Goal: Transaction & Acquisition: Book appointment/travel/reservation

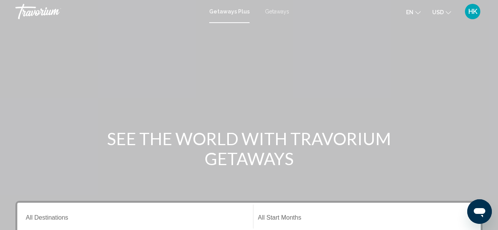
click at [440, 12] on span "USD" at bounding box center [438, 12] width 12 height 6
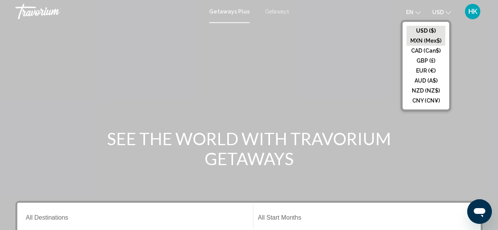
click at [432, 38] on button "MXN (Mex$)" at bounding box center [425, 41] width 39 height 10
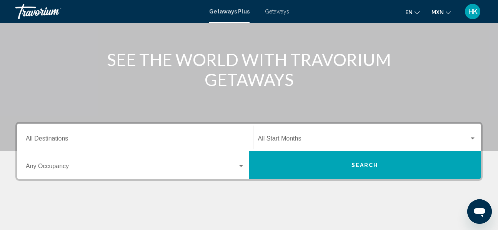
scroll to position [159, 0]
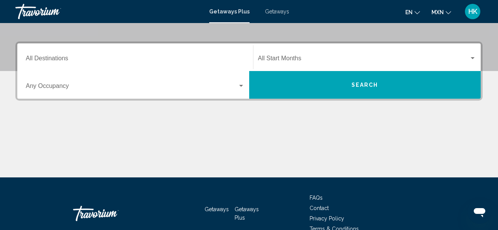
click at [90, 53] on div "Destination All Destinations" at bounding box center [135, 57] width 219 height 24
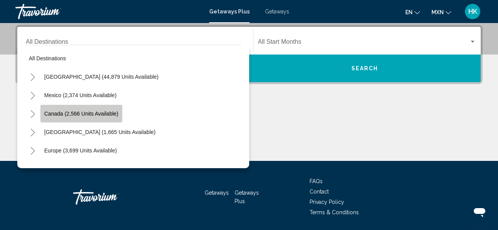
click at [85, 114] on span "Canada (2,566 units available)" at bounding box center [81, 114] width 74 height 6
type input "**********"
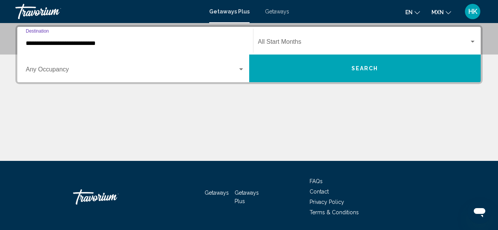
click at [78, 71] on span "Search widget" at bounding box center [132, 71] width 212 height 7
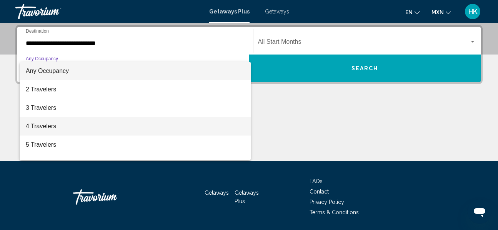
click at [64, 127] on span "4 Travelers" at bounding box center [135, 126] width 219 height 18
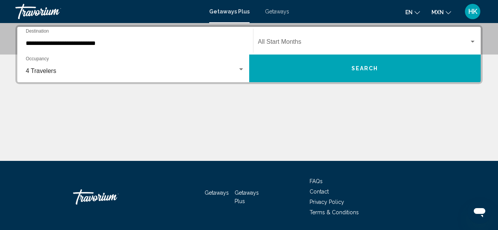
click at [338, 35] on div "Start Month All Start Months" at bounding box center [367, 41] width 218 height 24
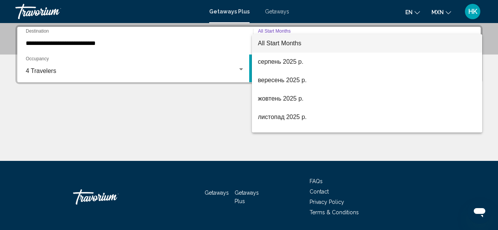
scroll to position [47, 0]
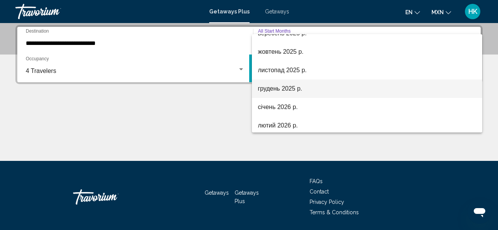
click at [313, 85] on span "грудень 2025 р." at bounding box center [367, 89] width 218 height 18
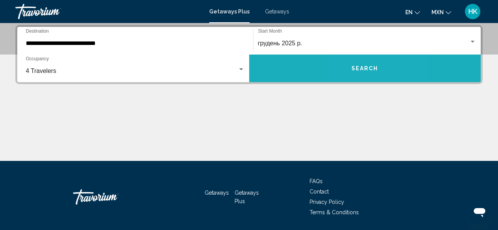
click at [356, 66] on span "Search" at bounding box center [364, 69] width 27 height 6
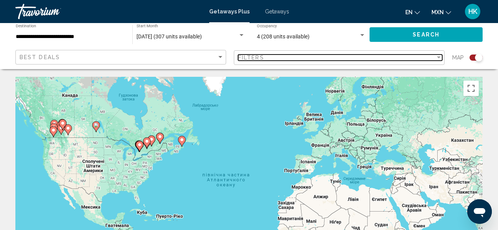
click at [279, 57] on div "Filters" at bounding box center [336, 58] width 197 height 6
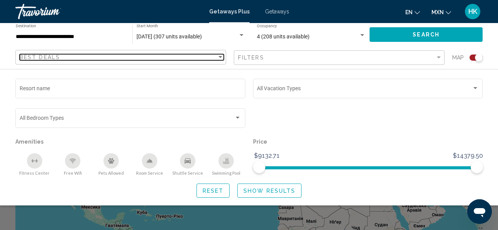
click at [176, 58] on div "Best Deals" at bounding box center [118, 57] width 197 height 6
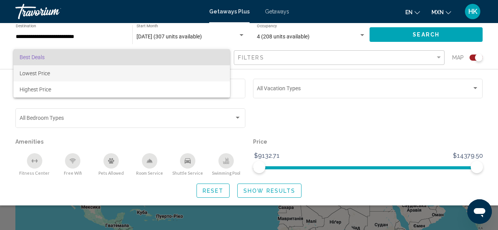
click at [145, 73] on span "Lowest Price" at bounding box center [122, 73] width 204 height 16
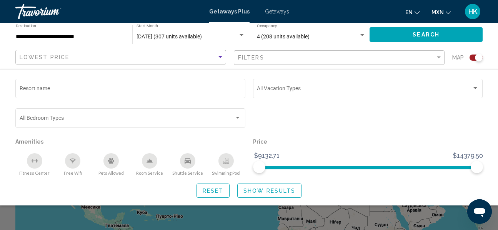
click at [273, 188] on span "Show Results" at bounding box center [269, 191] width 52 height 6
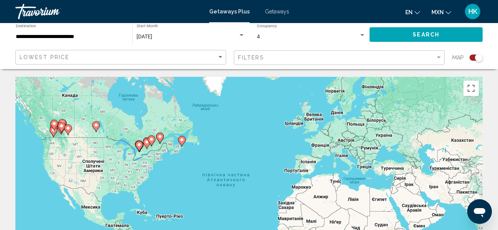
click at [67, 124] on div "Увімкніть режим перетягування за допомогою клавіатури, натиснувши Alt + Enter. …" at bounding box center [248, 192] width 467 height 231
click at [57, 114] on div "Увімкніть режим перетягування за допомогою клавіатури, натиснувши Alt + Enter. …" at bounding box center [248, 192] width 467 height 231
click at [63, 124] on icon "Main content" at bounding box center [61, 128] width 7 height 10
type input "**********"
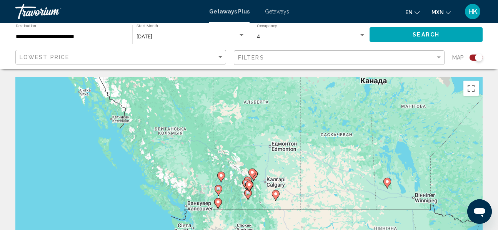
click at [267, 179] on div "Увімкніть режим перетягування за допомогою клавіатури, натиснувши Alt + Enter. …" at bounding box center [248, 192] width 467 height 231
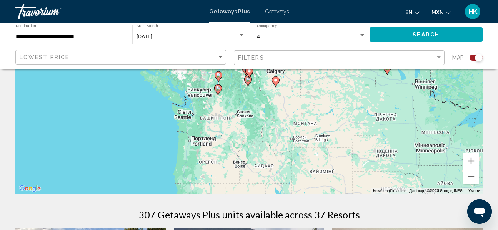
scroll to position [94, 0]
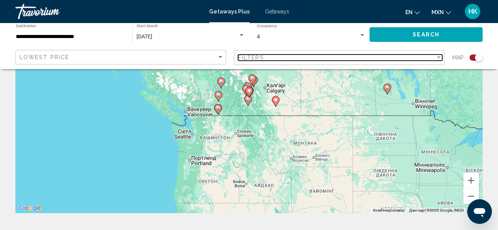
click at [404, 56] on div "Filters" at bounding box center [336, 58] width 197 height 6
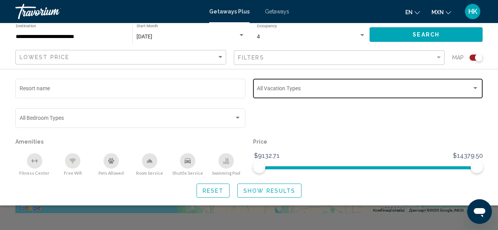
click at [279, 83] on div "Vacation Types All Vacation Types" at bounding box center [368, 87] width 222 height 21
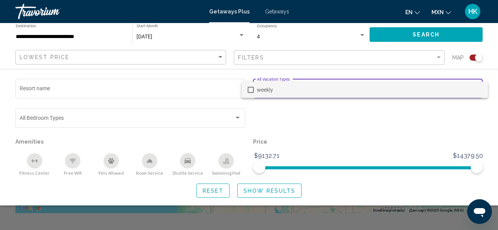
click at [325, 106] on div at bounding box center [249, 115] width 498 height 230
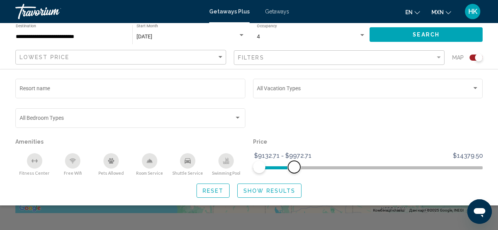
drag, startPoint x: 480, startPoint y: 168, endPoint x: 294, endPoint y: 179, distance: 187.1
click at [294, 179] on div "Resort name Vacation Types All Vacation Types Bedroom Types All Bedroom Types A…" at bounding box center [249, 137] width 498 height 121
click at [285, 188] on span "Show Results" at bounding box center [269, 191] width 52 height 6
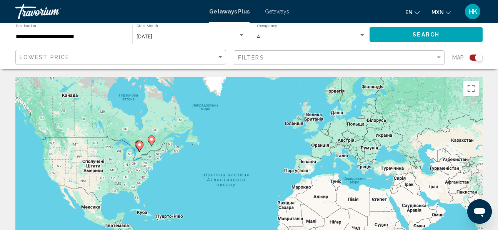
click at [192, 37] on div "[DATE]" at bounding box center [186, 37] width 101 height 6
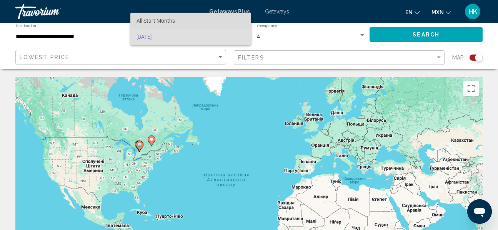
click at [201, 17] on span "All Start Months" at bounding box center [190, 21] width 108 height 16
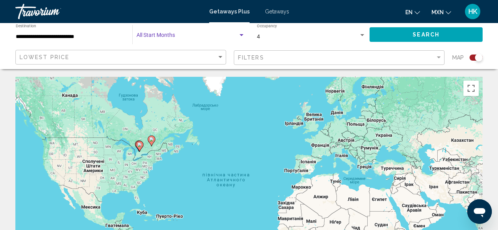
click at [315, 36] on div "4" at bounding box center [308, 37] width 102 height 6
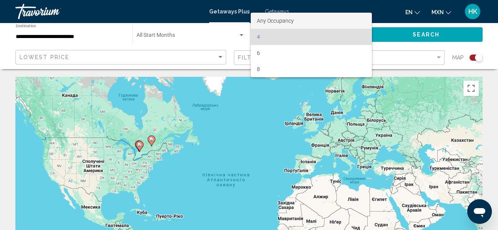
click at [303, 20] on span "Any Occupancy" at bounding box center [311, 21] width 109 height 16
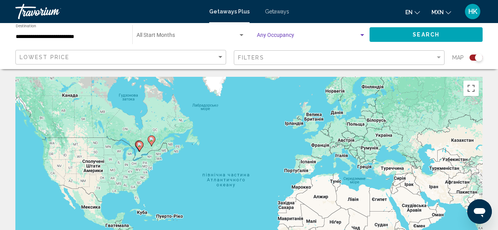
click at [449, 33] on button "Search" at bounding box center [425, 34] width 113 height 14
click at [216, 33] on div "Start Month All Start Months" at bounding box center [190, 34] width 108 height 21
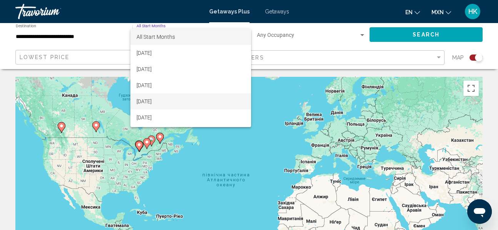
click at [200, 101] on span "[DATE]" at bounding box center [190, 101] width 108 height 16
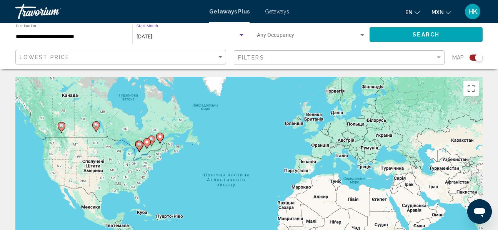
click at [422, 27] on button "Search" at bounding box center [425, 34] width 113 height 14
click at [40, 11] on div "Travorium" at bounding box center [53, 11] width 77 height 15
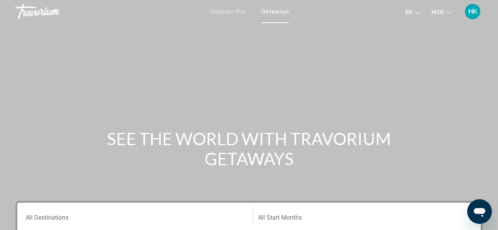
click at [222, 10] on span "Getaways Plus" at bounding box center [227, 11] width 36 height 6
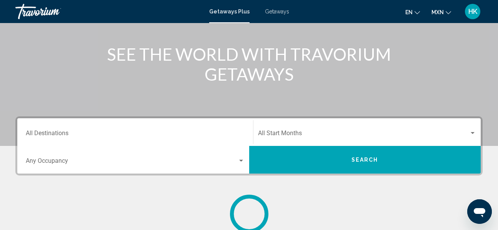
scroll to position [38, 0]
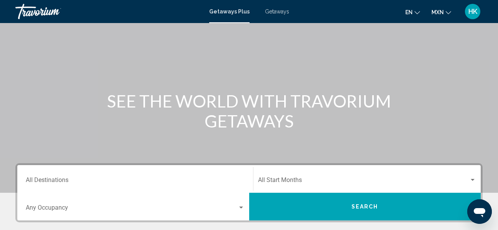
click at [442, 11] on span "MXN" at bounding box center [437, 12] width 12 height 6
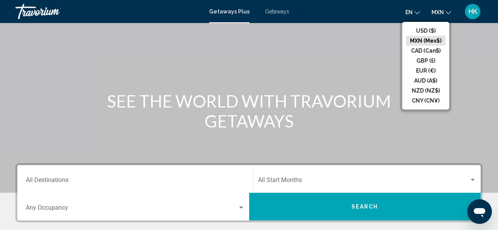
click at [433, 48] on button "CAD (Can$)" at bounding box center [425, 51] width 39 height 10
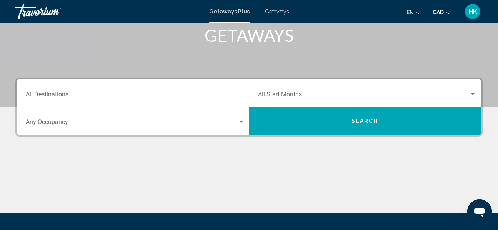
click at [118, 93] on input "Destination All Destinations" at bounding box center [135, 96] width 219 height 7
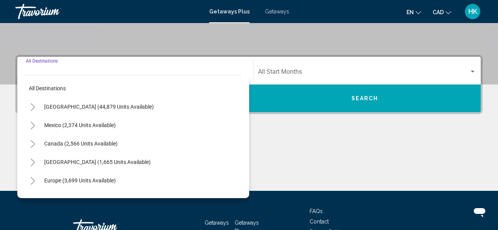
scroll to position [176, 0]
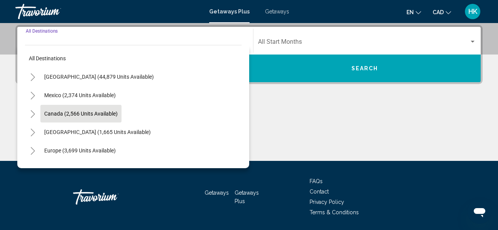
click at [114, 113] on span "Canada (2,566 units available)" at bounding box center [80, 114] width 73 height 6
type input "**********"
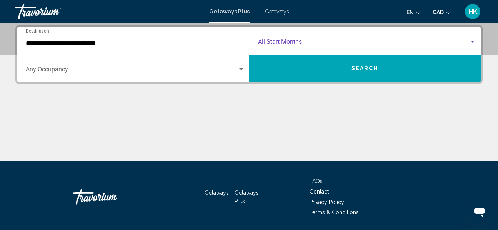
click at [269, 45] on span "Search widget" at bounding box center [363, 43] width 211 height 7
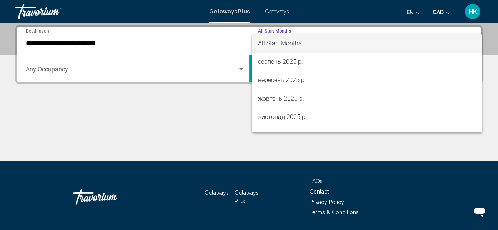
scroll to position [23, 0]
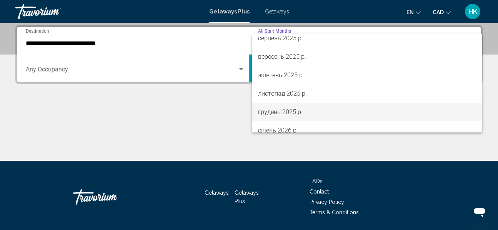
click at [316, 112] on span "грудень 2025 р." at bounding box center [367, 112] width 218 height 18
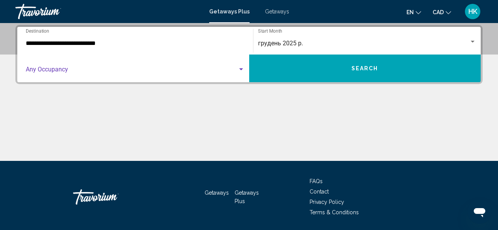
click at [199, 68] on span "Search widget" at bounding box center [132, 71] width 212 height 7
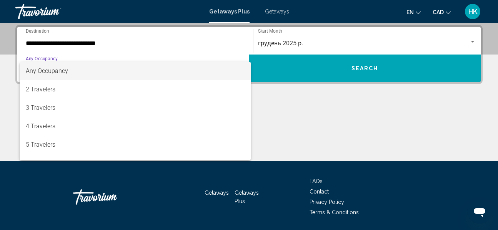
click at [373, 67] on div at bounding box center [249, 115] width 498 height 230
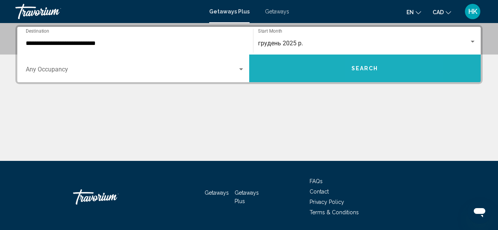
click at [397, 76] on button "Search" at bounding box center [365, 69] width 232 height 28
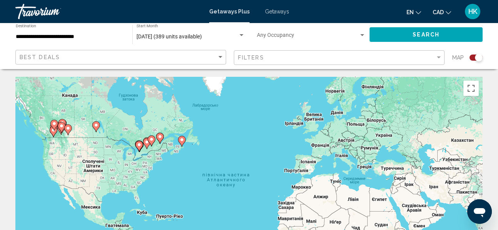
click at [62, 119] on gmp-advanced-marker "Main content" at bounding box center [62, 125] width 8 height 12
click at [67, 105] on div "Увімкніть режим перетягування за допомогою клавіатури, натиснувши Alt + Enter. …" at bounding box center [248, 192] width 467 height 231
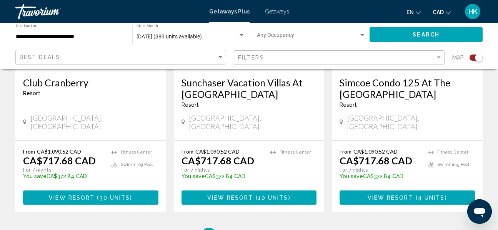
scroll to position [1247, 0]
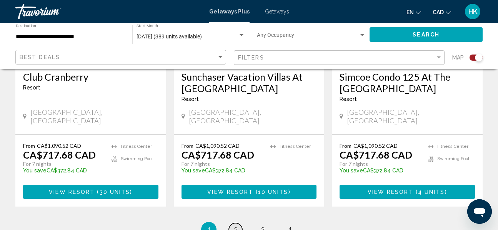
click at [236, 226] on span "2" at bounding box center [236, 230] width 4 height 8
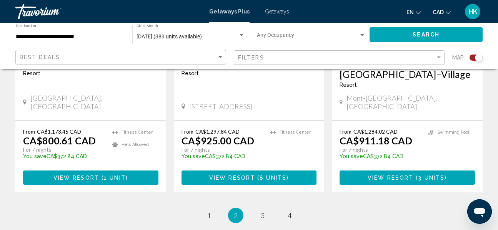
scroll to position [1269, 0]
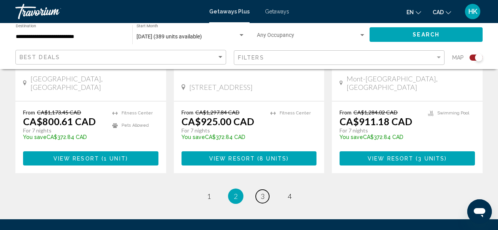
click at [265, 190] on link "page 3" at bounding box center [262, 196] width 13 height 13
